Goal: Book appointment/travel/reservation

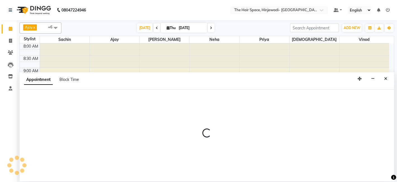
click at [295, 113] on div at bounding box center [207, 135] width 375 height 92
select select "84666"
select select "645"
select select "tentative"
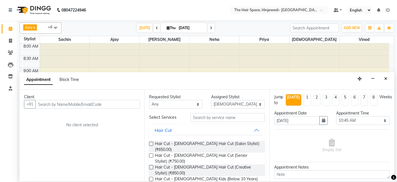
click at [111, 101] on input "text" at bounding box center [87, 104] width 105 height 9
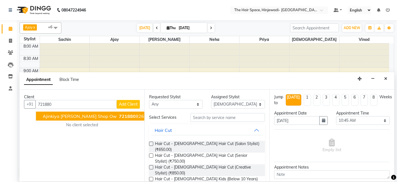
click at [82, 114] on span "Ajinkiya [PERSON_NAME] Shop ow" at bounding box center [80, 116] width 74 height 6
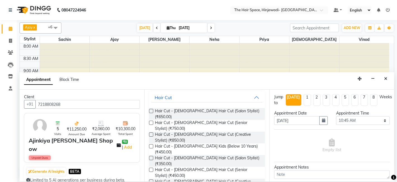
scroll to position [31, 0]
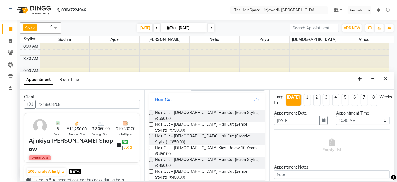
type input "7218808268"
click at [151, 169] on label at bounding box center [151, 171] width 4 height 4
click at [151, 170] on input "checkbox" at bounding box center [151, 172] width 4 height 4
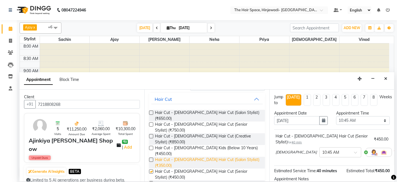
checkbox input "false"
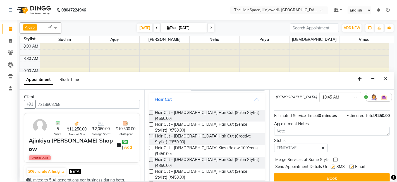
click at [332, 164] on label at bounding box center [333, 166] width 4 height 4
click at [332, 165] on input "checkbox" at bounding box center [333, 167] width 4 height 4
checkbox input "false"
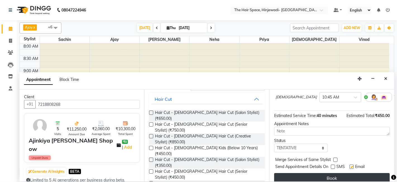
click at [333, 173] on button "Book" at bounding box center [332, 178] width 116 height 10
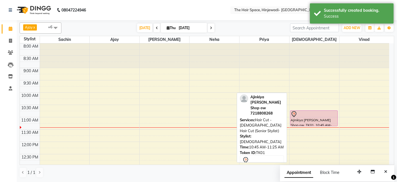
click at [325, 117] on div "Ajinkiya [PERSON_NAME] Shop ow, TK01, 10:45 AM-11:25 AM, Hair Cut - [DEMOGRAPHI…" at bounding box center [314, 117] width 47 height 15
select select "7"
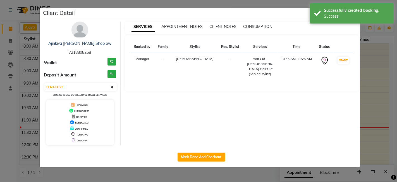
click at [84, 35] on img at bounding box center [80, 30] width 17 height 17
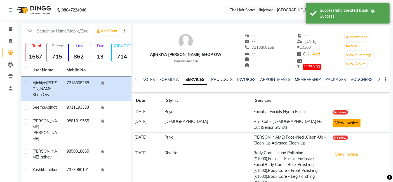
click at [335, 124] on button "View Invoice" at bounding box center [346, 122] width 28 height 9
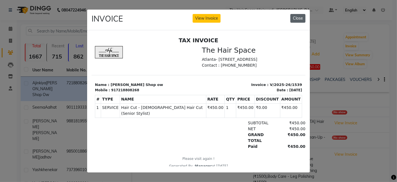
click at [296, 16] on button "Close" at bounding box center [298, 18] width 15 height 9
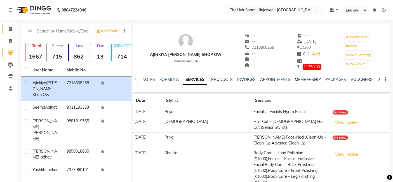
click at [11, 27] on icon at bounding box center [11, 29] width 4 height 4
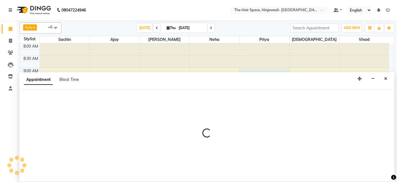
select select "84665"
select select "tentative"
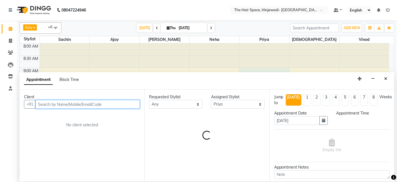
select select "540"
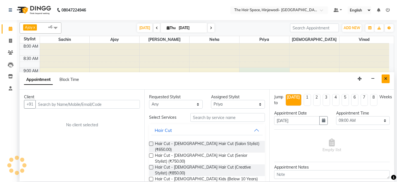
click at [387, 79] on icon "Close" at bounding box center [386, 79] width 3 height 4
